Goal: Task Accomplishment & Management: Complete application form

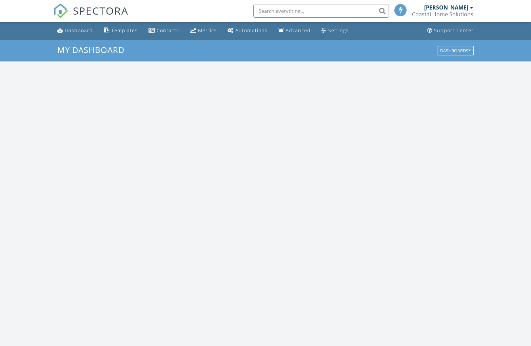
scroll to position [618, 531]
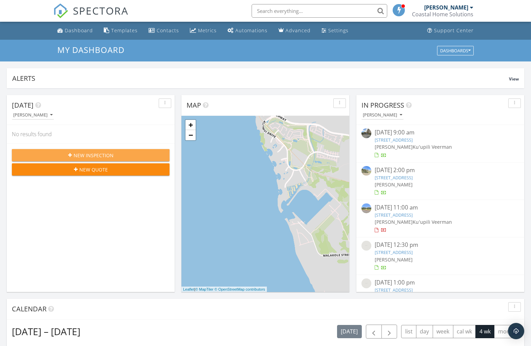
click at [83, 156] on span "New Inspection" at bounding box center [94, 155] width 40 height 7
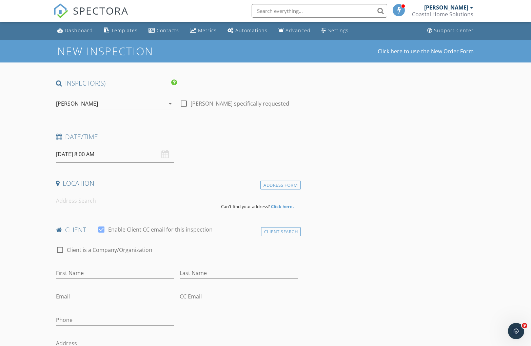
click at [83, 106] on div "[PERSON_NAME]" at bounding box center [77, 103] width 42 height 6
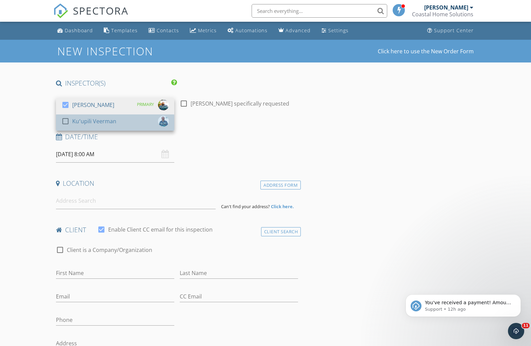
drag, startPoint x: 87, startPoint y: 121, endPoint x: 94, endPoint y: 121, distance: 6.5
click at [87, 121] on div "Kuʻupili Veerman" at bounding box center [94, 121] width 44 height 11
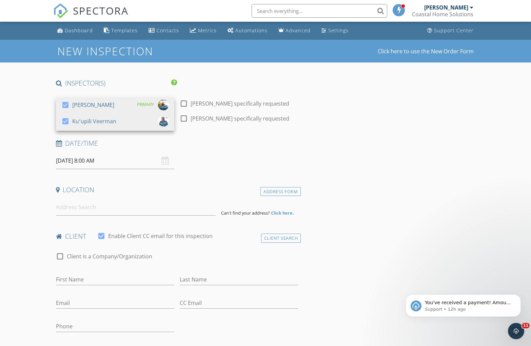
drag, startPoint x: 236, startPoint y: 158, endPoint x: 147, endPoint y: 169, distance: 89.2
click at [235, 158] on div "Date/Time 09/29/2025 8:00 AM" at bounding box center [177, 154] width 248 height 30
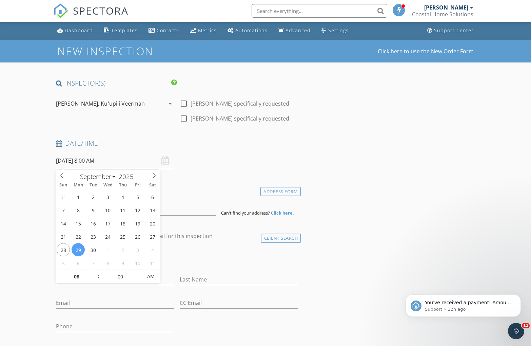
click at [72, 162] on input "09/29/2025 8:00 AM" at bounding box center [115, 160] width 118 height 17
type input "09/28/2025 8:00 AM"
type input "09"
type input "09/28/2025 9:00 AM"
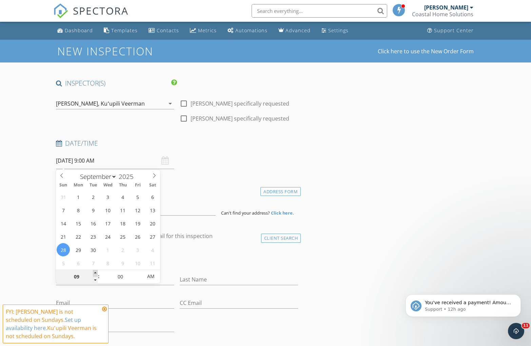
click at [97, 274] on span at bounding box center [95, 273] width 5 height 7
type input "10"
type input "09/28/2025 10:00 AM"
click at [97, 274] on span at bounding box center [95, 273] width 5 height 7
type input "11"
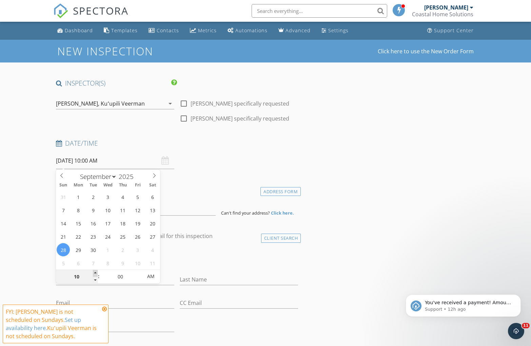
type input "09/28/2025 11:00 AM"
click at [97, 274] on span at bounding box center [95, 273] width 5 height 7
type input "12"
type input "09/28/2025 12:00 PM"
click at [97, 274] on span at bounding box center [95, 273] width 5 height 7
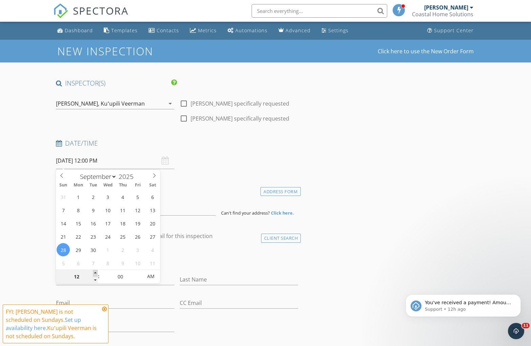
type input "01"
type input "09/28/2025 1:00 PM"
click at [97, 274] on span at bounding box center [95, 273] width 5 height 7
type input "02"
type input "09/28/2025 2:00 PM"
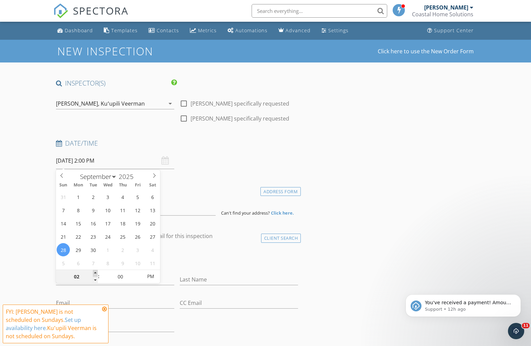
click at [97, 274] on span at bounding box center [95, 273] width 5 height 7
type input "03"
type input "[DATE] 3:00 PM"
click at [97, 274] on span at bounding box center [95, 273] width 5 height 7
click at [104, 308] on icon at bounding box center [104, 308] width 5 height 5
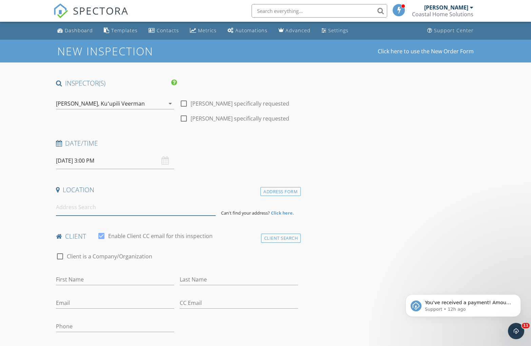
click at [83, 202] on input at bounding box center [136, 207] width 160 height 17
click at [76, 278] on input "First Name" at bounding box center [115, 279] width 118 height 11
paste input "Thomas Krajewski"
drag, startPoint x: 78, startPoint y: 279, endPoint x: 125, endPoint y: 282, distance: 47.5
click at [125, 282] on input "Thomas Krajewski" at bounding box center [115, 279] width 118 height 11
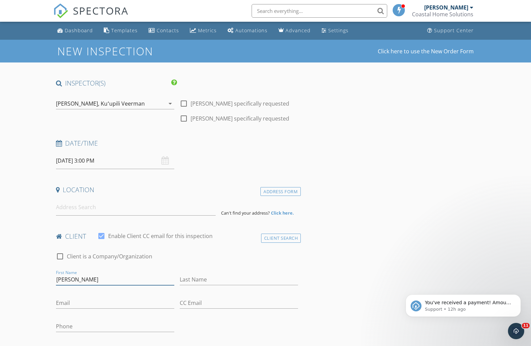
type input "Thomas"
paste input "[PERSON_NAME]"
type input "[PERSON_NAME]"
click at [70, 208] on input at bounding box center [136, 207] width 160 height 17
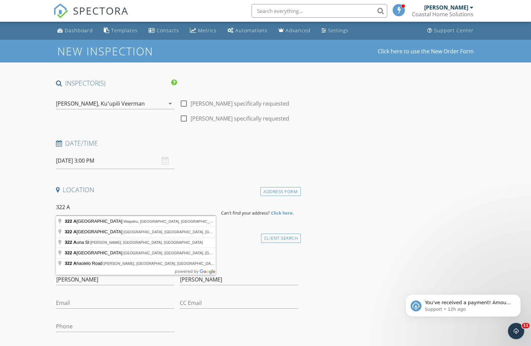
type input "322 Aoloa Street, Kailua, HI, USA"
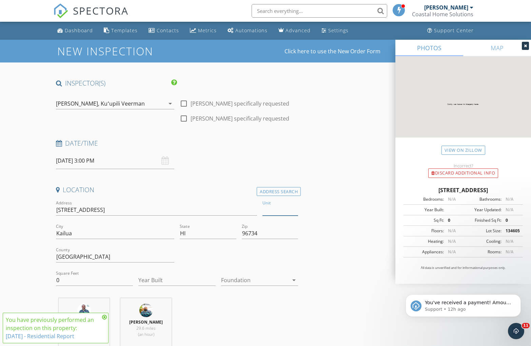
click at [273, 213] on input "Unit" at bounding box center [281, 209] width 36 height 11
type input "1708"
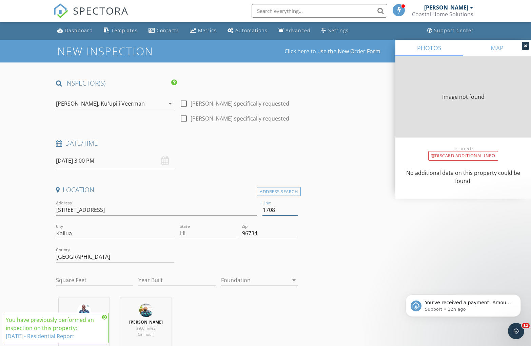
type input "1708"
type input "737"
type input "1979"
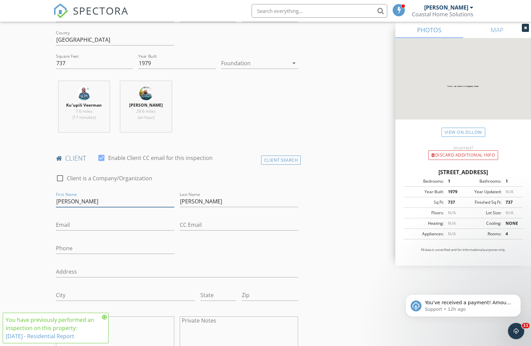
click at [84, 202] on input "Thomas" at bounding box center [115, 201] width 118 height 11
type input "[PERSON_NAME] & [PERSON_NAME]"
paste input "[EMAIL_ADDRESS][DOMAIN_NAME]"
type input "[EMAIL_ADDRESS][DOMAIN_NAME]"
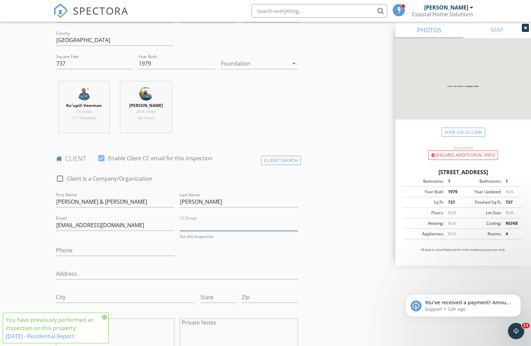
paste input "[PERSON_NAME][EMAIL_ADDRESS][DOMAIN_NAME]"
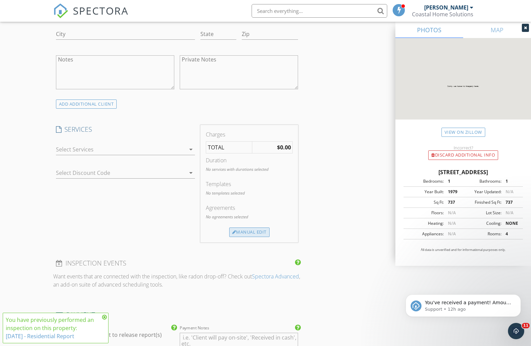
type input "[PERSON_NAME][EMAIL_ADDRESS][DOMAIN_NAME]"
click at [247, 234] on div "Manual Edit" at bounding box center [249, 231] width 40 height 9
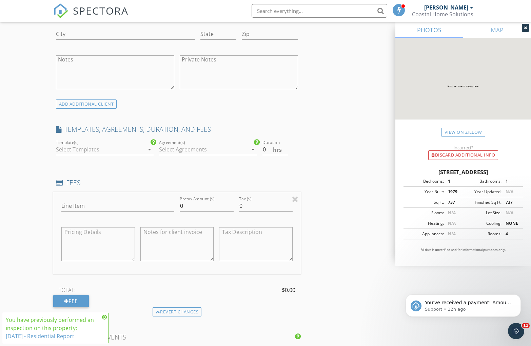
click at [73, 149] on div at bounding box center [100, 149] width 88 height 11
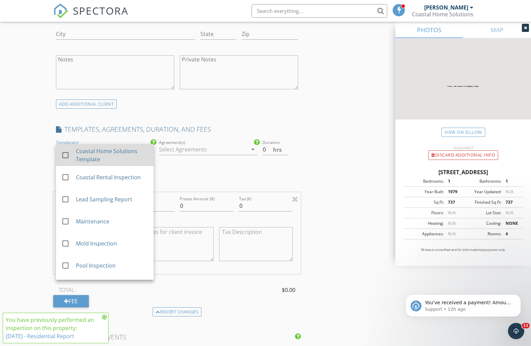
drag, startPoint x: 74, startPoint y: 152, endPoint x: 99, endPoint y: 149, distance: 25.4
click at [83, 150] on div "check_box_outline_blank Coastal Home Solutions Template" at bounding box center [104, 155] width 87 height 17
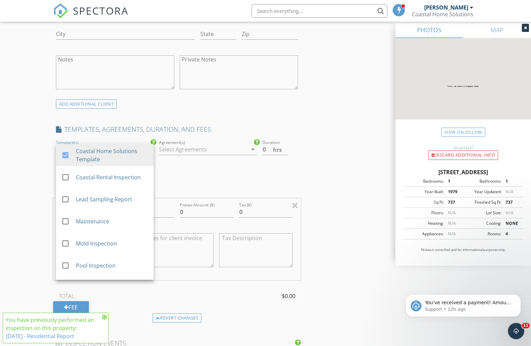
click at [200, 151] on div at bounding box center [203, 149] width 88 height 11
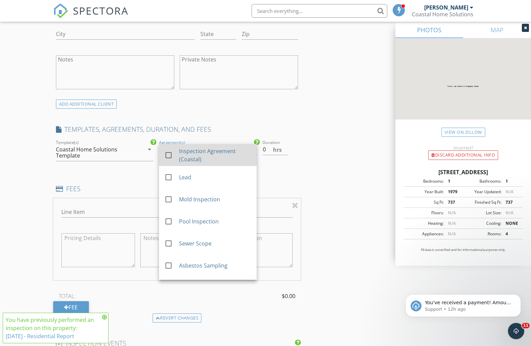
click at [206, 155] on div "Inspection Agreement (Coastal)" at bounding box center [215, 155] width 72 height 16
click at [287, 147] on input "0.5" at bounding box center [276, 149] width 26 height 11
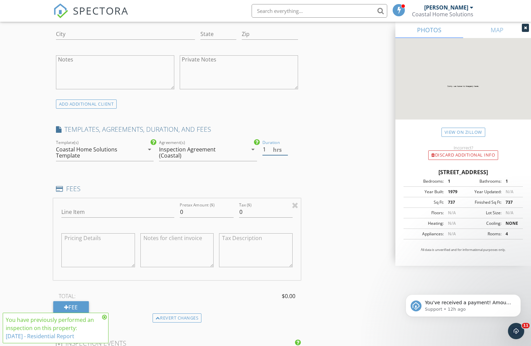
type input "1"
click at [288, 147] on input "1" at bounding box center [276, 149] width 26 height 11
click at [85, 212] on input "Line Item" at bounding box center [117, 211] width 113 height 11
type input "Residential Inspection"
drag, startPoint x: 190, startPoint y: 213, endPoint x: 166, endPoint y: 208, distance: 24.6
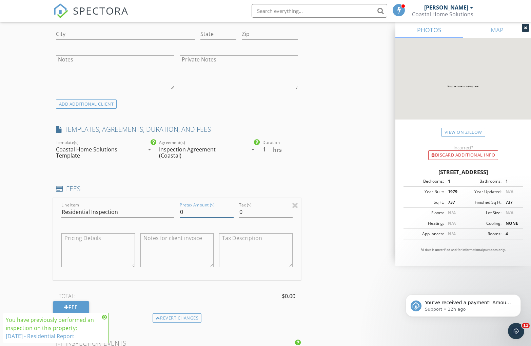
click at [167, 208] on div "Line Item Residential Inspection Pretax Amount ($) 0 Tax ($) 0" at bounding box center [177, 239] width 248 height 82
type input "350"
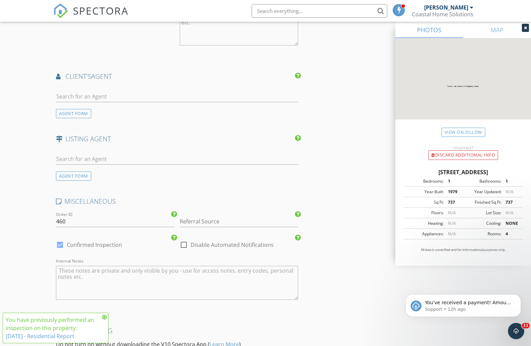
scroll to position [880, 0]
type input "15.75"
click at [96, 97] on input "text" at bounding box center [177, 95] width 242 height 11
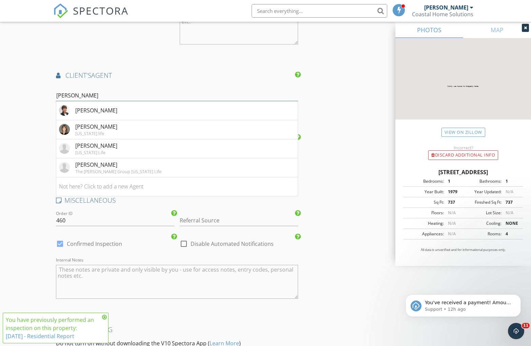
scroll to position [965, 0]
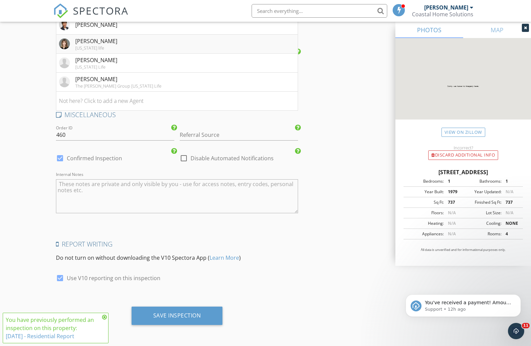
type input "cindy"
click at [92, 41] on div "[PERSON_NAME]" at bounding box center [96, 41] width 42 height 8
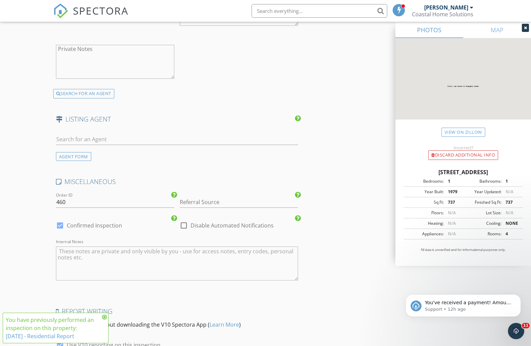
scroll to position [1166, 0]
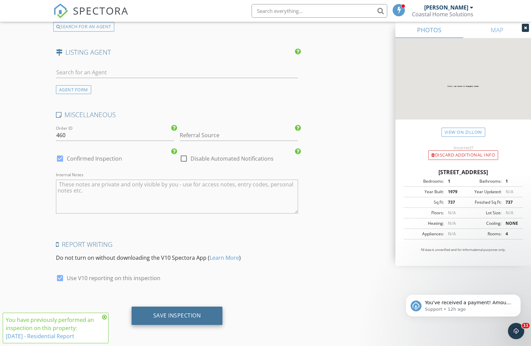
click at [191, 322] on div "Save Inspection" at bounding box center [177, 315] width 91 height 18
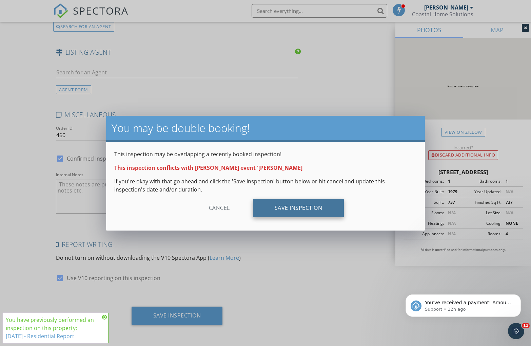
click at [288, 212] on div "Save Inspection" at bounding box center [298, 208] width 91 height 18
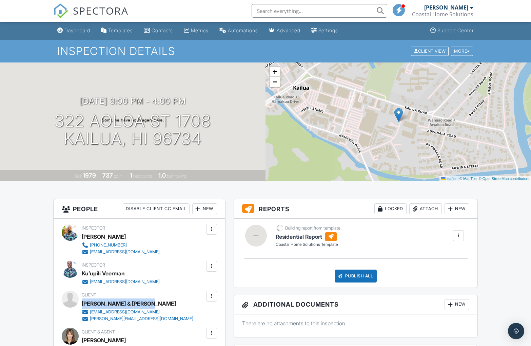
drag, startPoint x: 82, startPoint y: 304, endPoint x: 159, endPoint y: 306, distance: 77.0
click at [159, 306] on div "[PERSON_NAME] & [PERSON_NAME]" at bounding box center [140, 303] width 117 height 10
copy div "[PERSON_NAME] & [PERSON_NAME]"
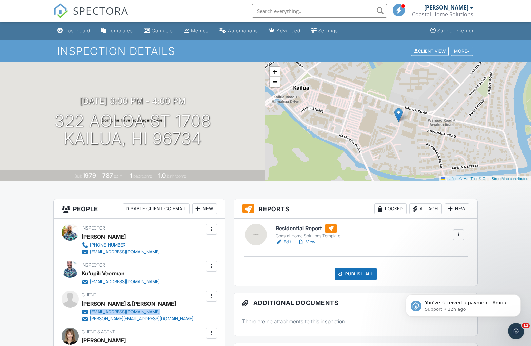
copy div "[EMAIL_ADDRESS][DOMAIN_NAME]"
